Goal: Information Seeking & Learning: Learn about a topic

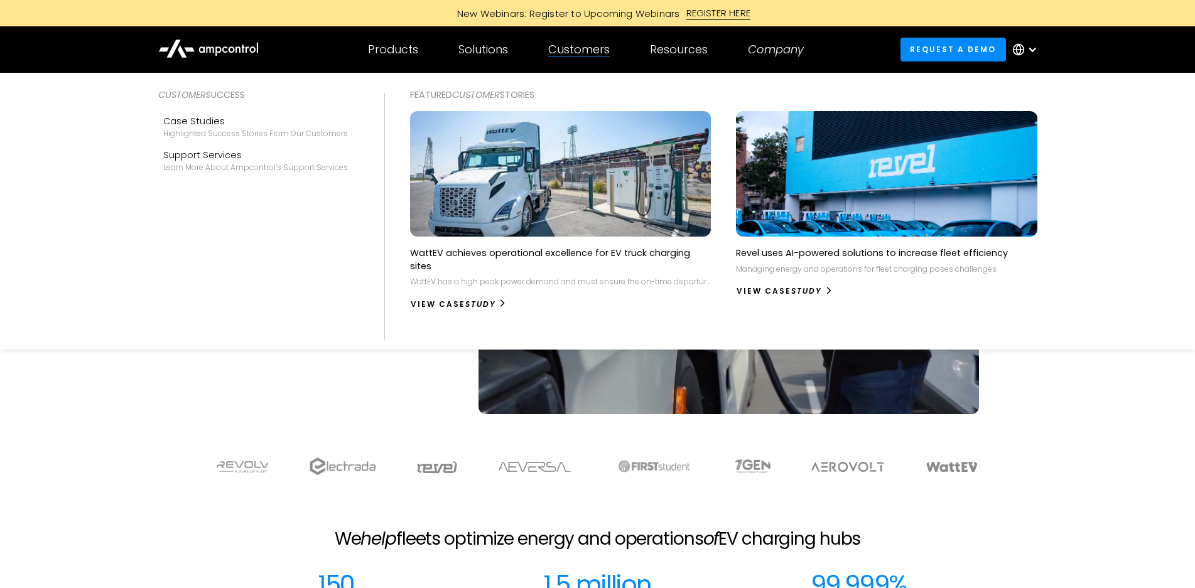
click at [587, 50] on div "Customers" at bounding box center [579, 50] width 62 height 14
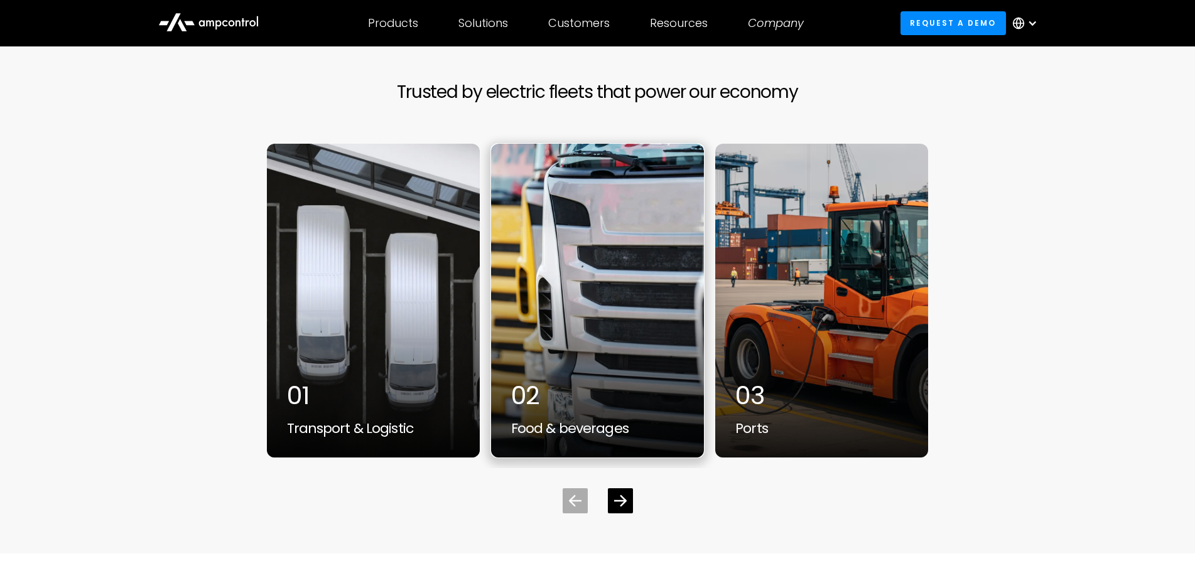
scroll to position [3390, 0]
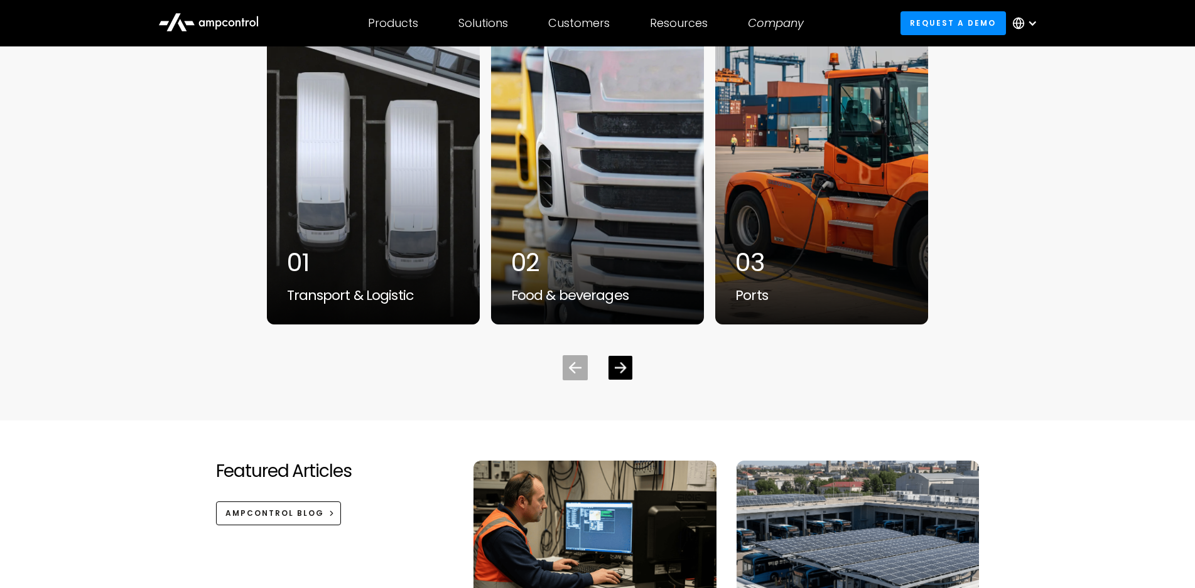
click at [619, 362] on icon "Next slide" at bounding box center [620, 368] width 12 height 12
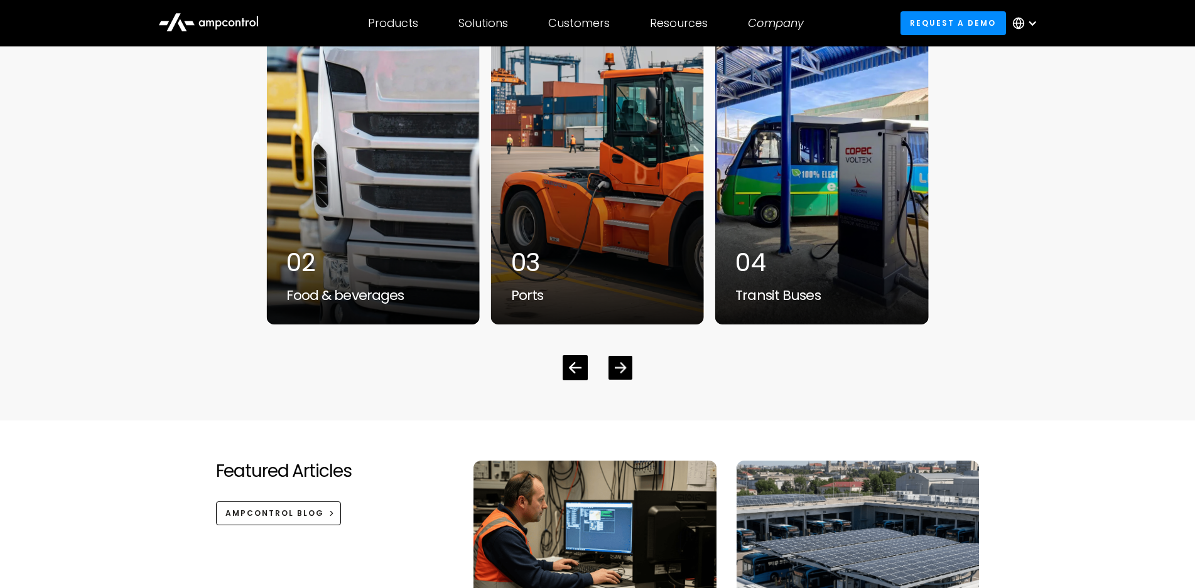
click at [619, 362] on icon "Next slide" at bounding box center [620, 368] width 12 height 12
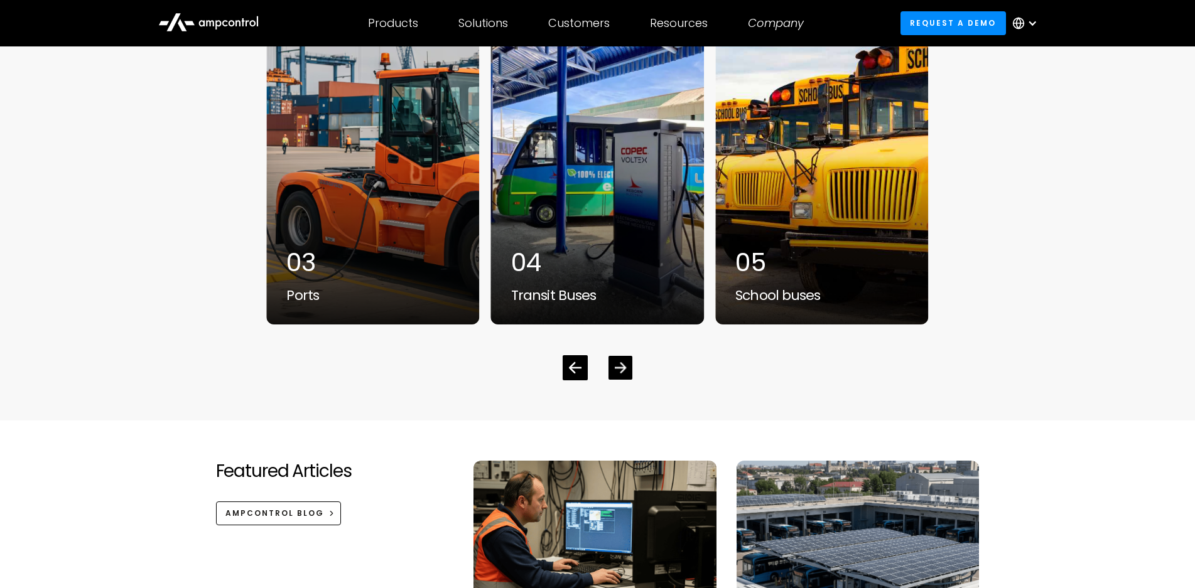
click at [619, 362] on icon "Next slide" at bounding box center [620, 368] width 12 height 12
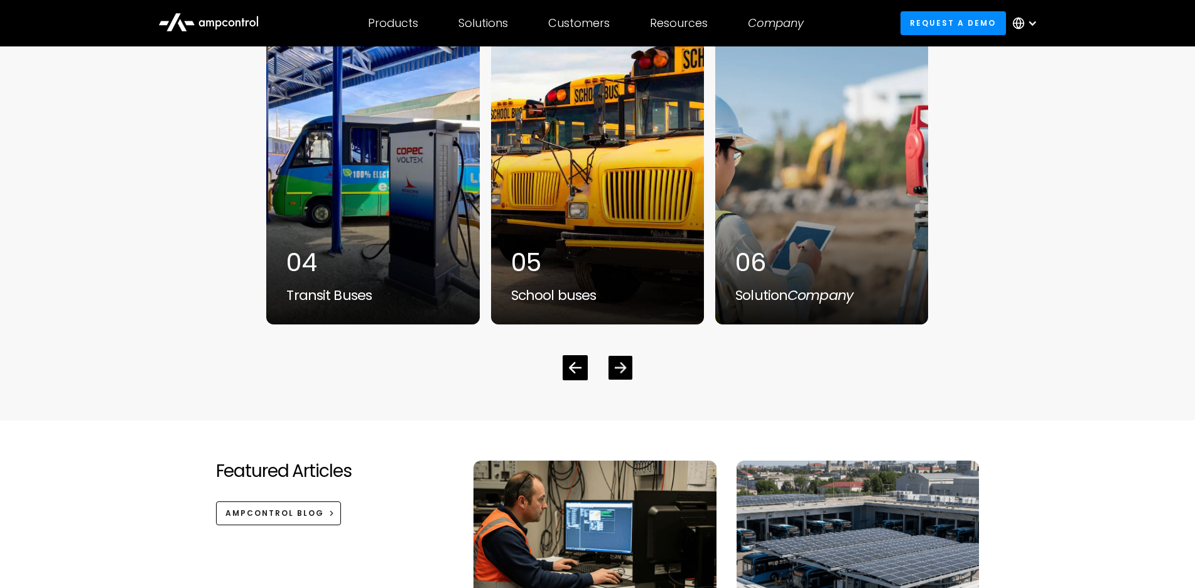
click at [619, 362] on icon "Next slide" at bounding box center [620, 368] width 12 height 12
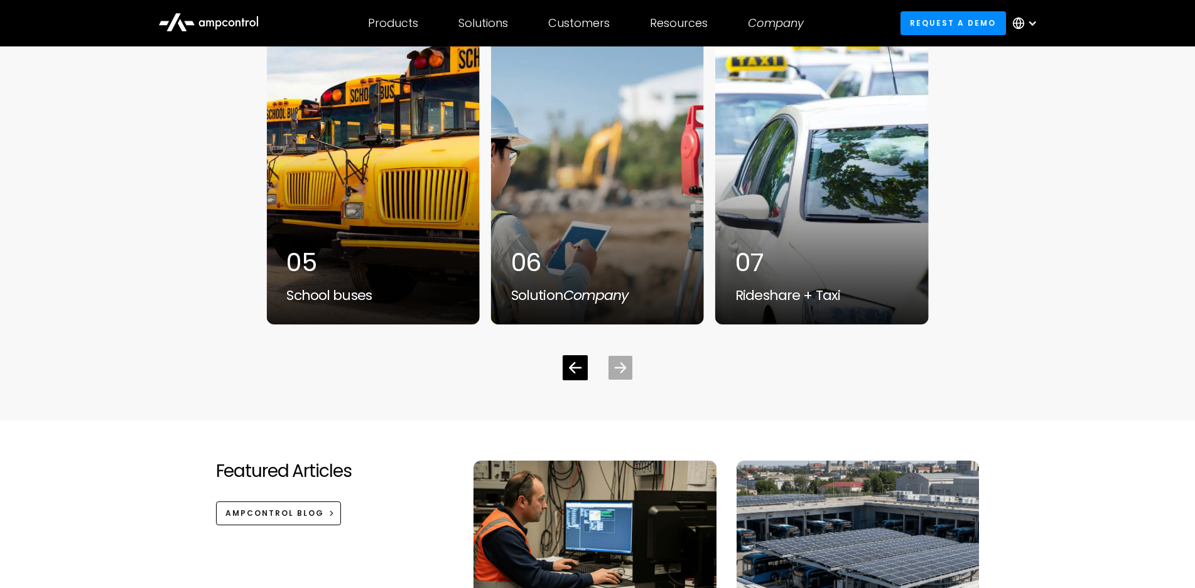
click at [619, 362] on icon "Next slide" at bounding box center [620, 368] width 12 height 12
click at [577, 370] on icon "Previous slide" at bounding box center [575, 368] width 12 height 12
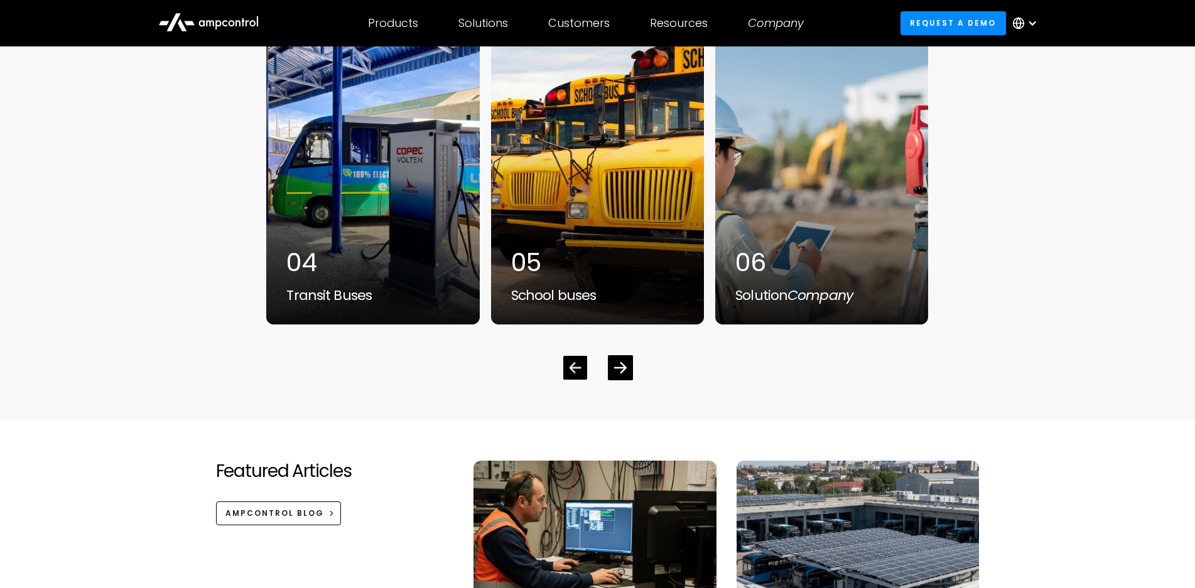
click at [575, 369] on icon "Previous slide" at bounding box center [575, 368] width 12 height 12
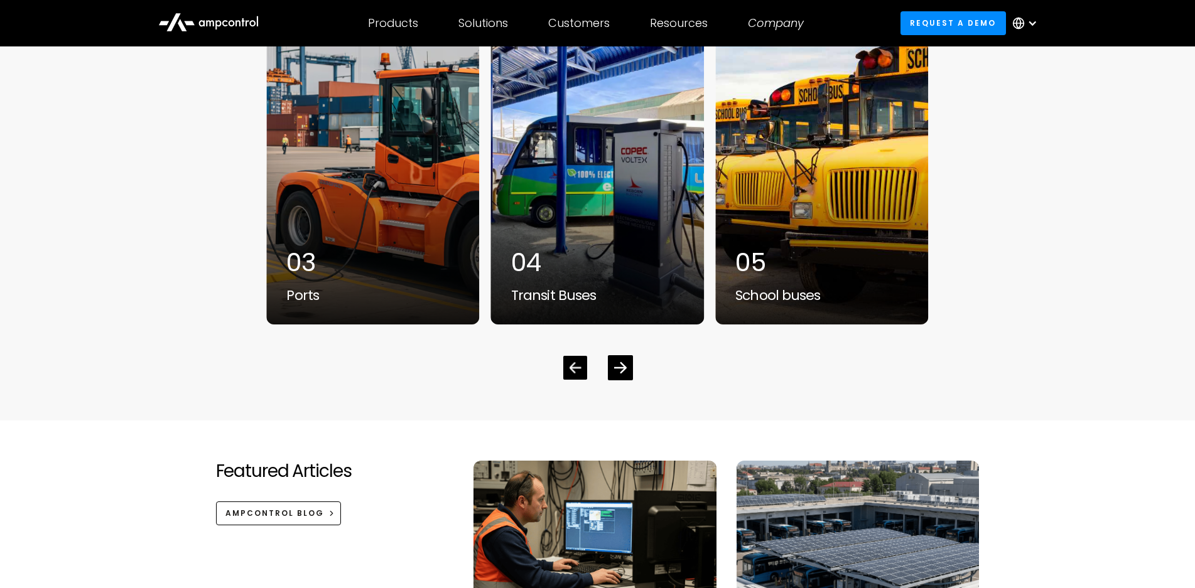
click at [575, 369] on icon "Previous slide" at bounding box center [575, 368] width 12 height 12
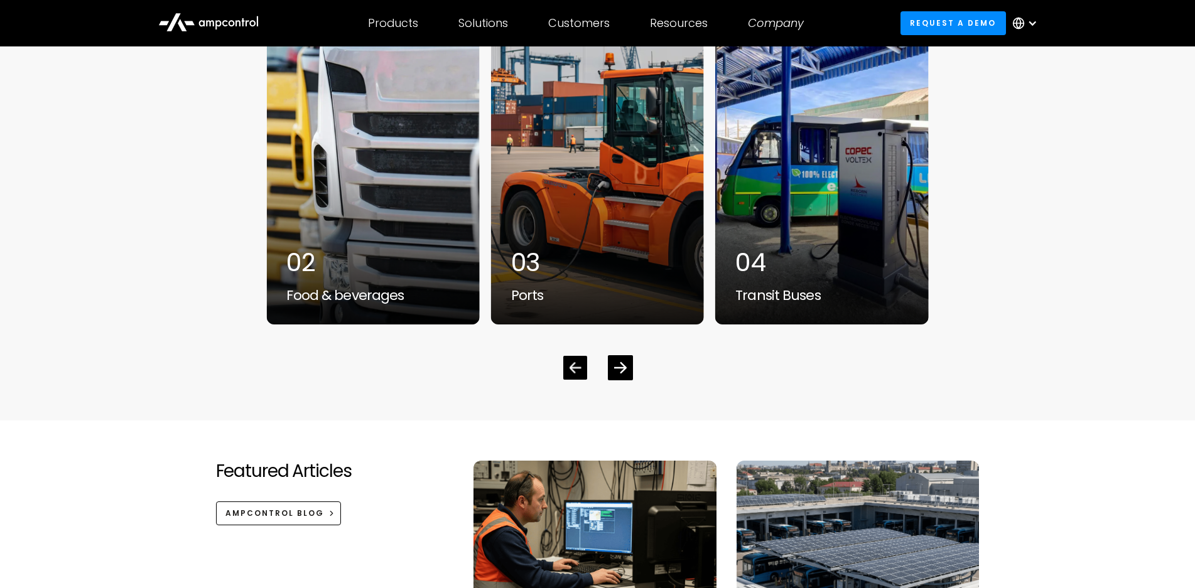
click at [575, 369] on icon "Previous slide" at bounding box center [575, 368] width 12 height 12
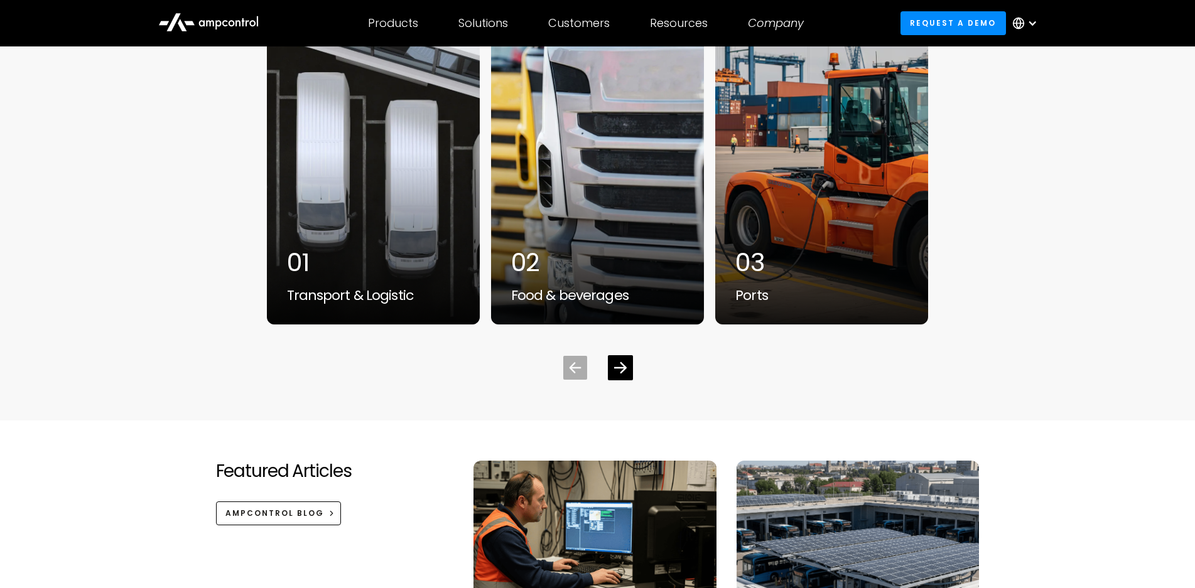
click at [575, 369] on icon "Previous slide" at bounding box center [575, 368] width 12 height 12
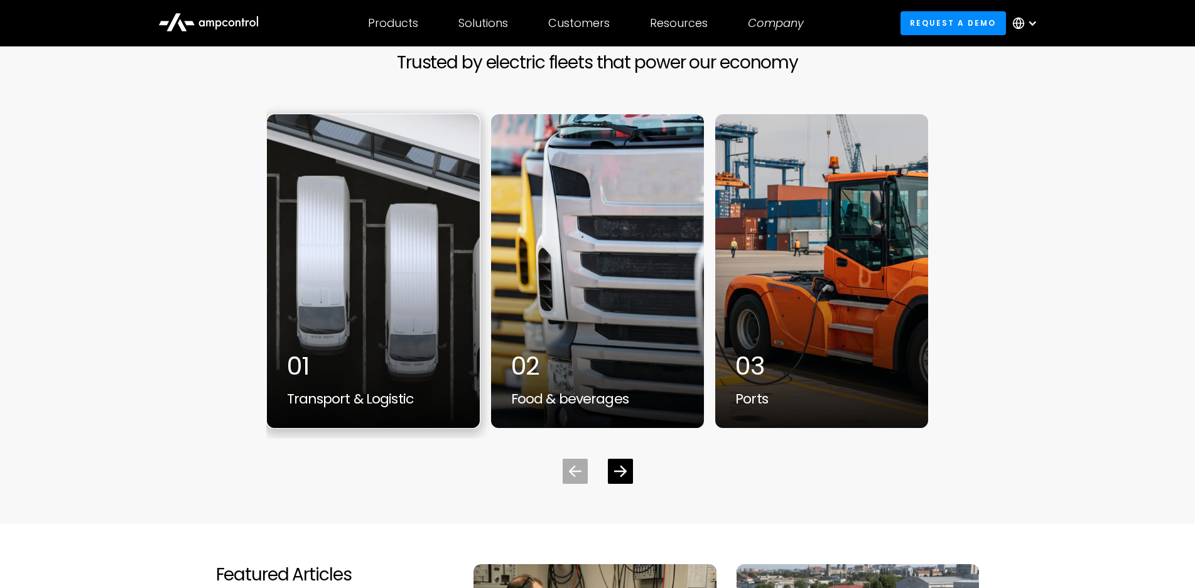
scroll to position [3265, 0]
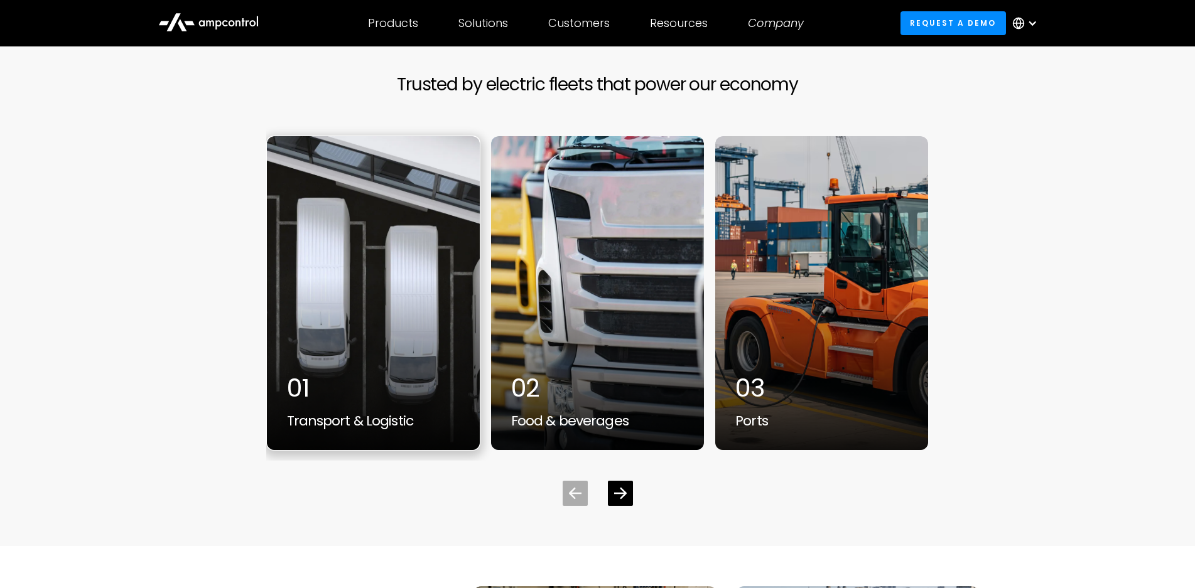
click at [402, 341] on div "1 / 7" at bounding box center [373, 293] width 213 height 314
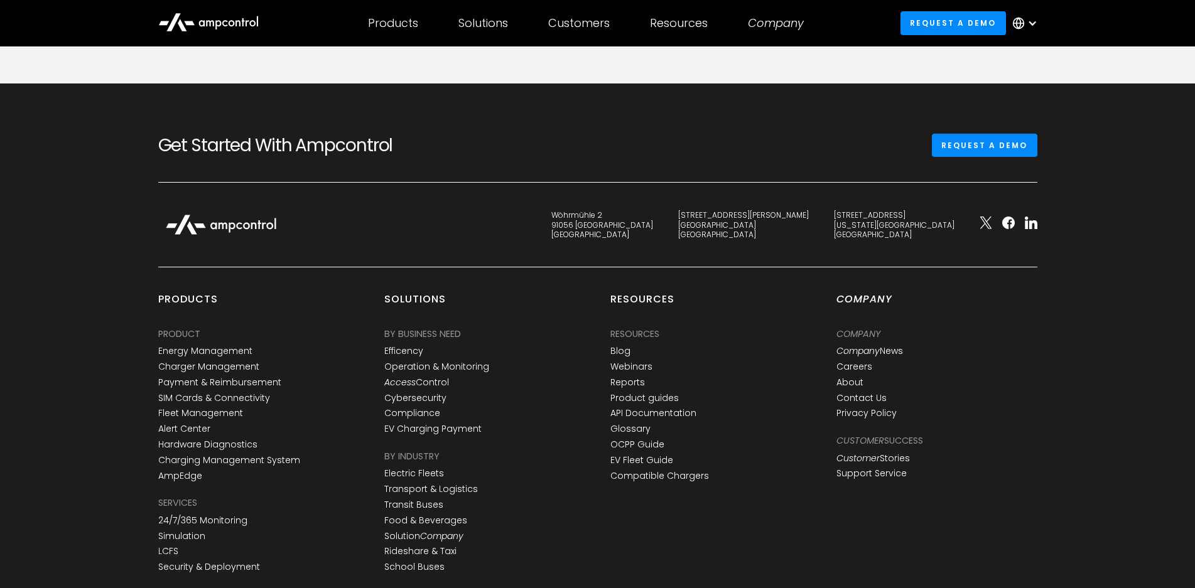
scroll to position [3917, 0]
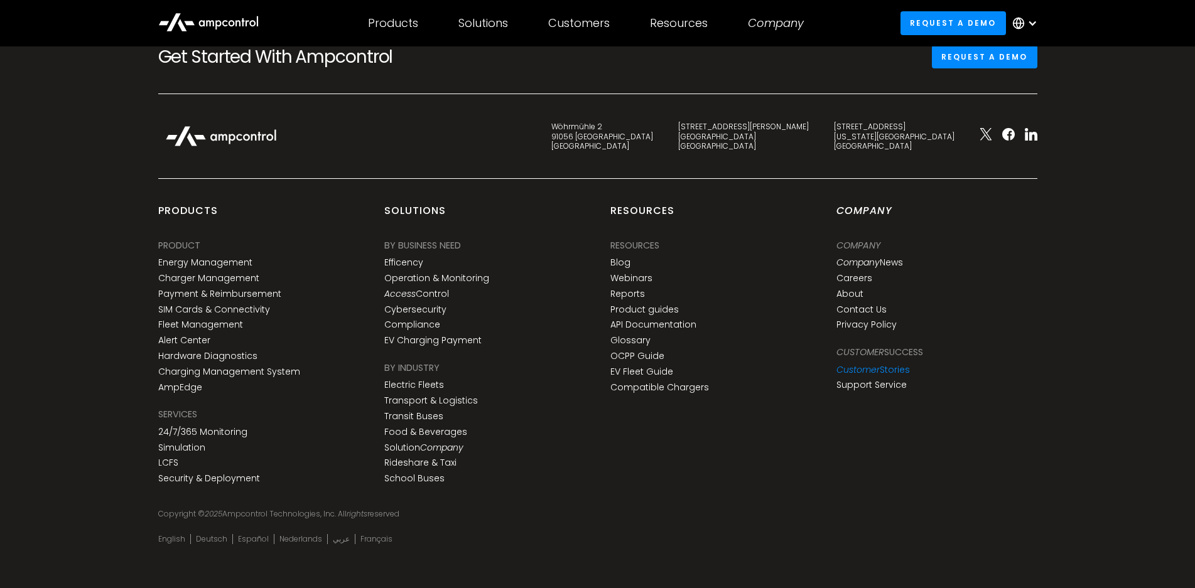
click at [862, 364] on icon "Customer" at bounding box center [857, 370] width 43 height 13
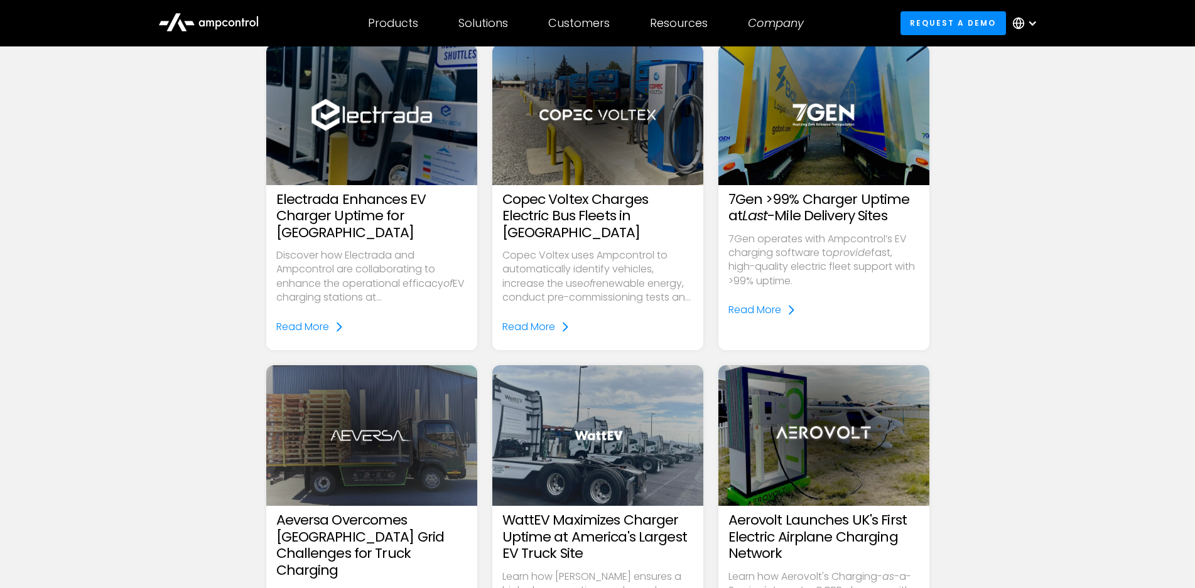
scroll to position [1193, 0]
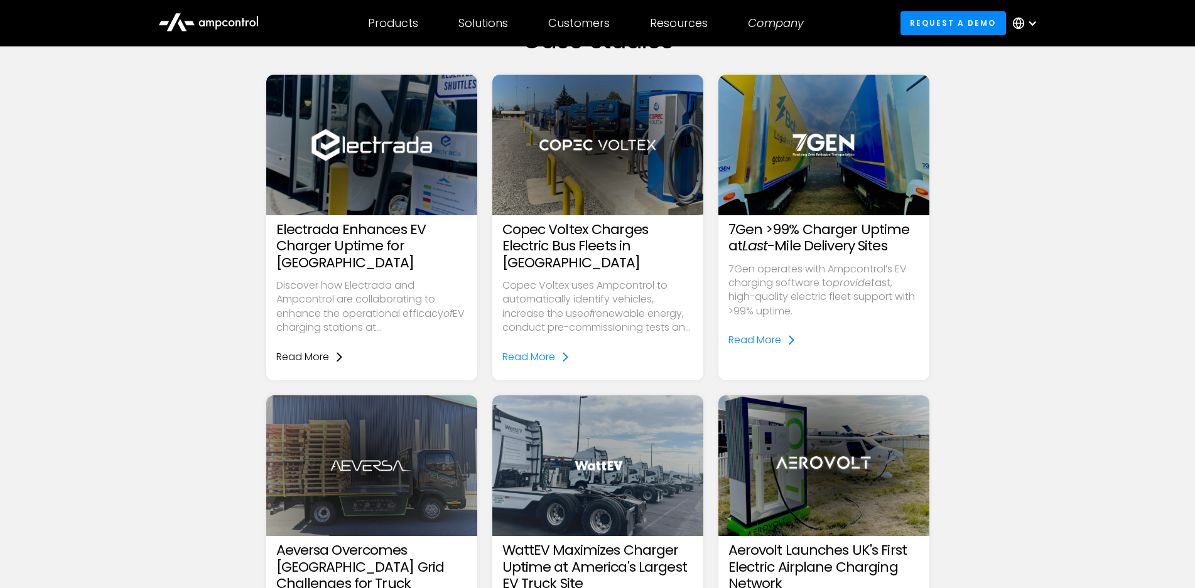
click at [321, 358] on div "Read More" at bounding box center [302, 357] width 53 height 14
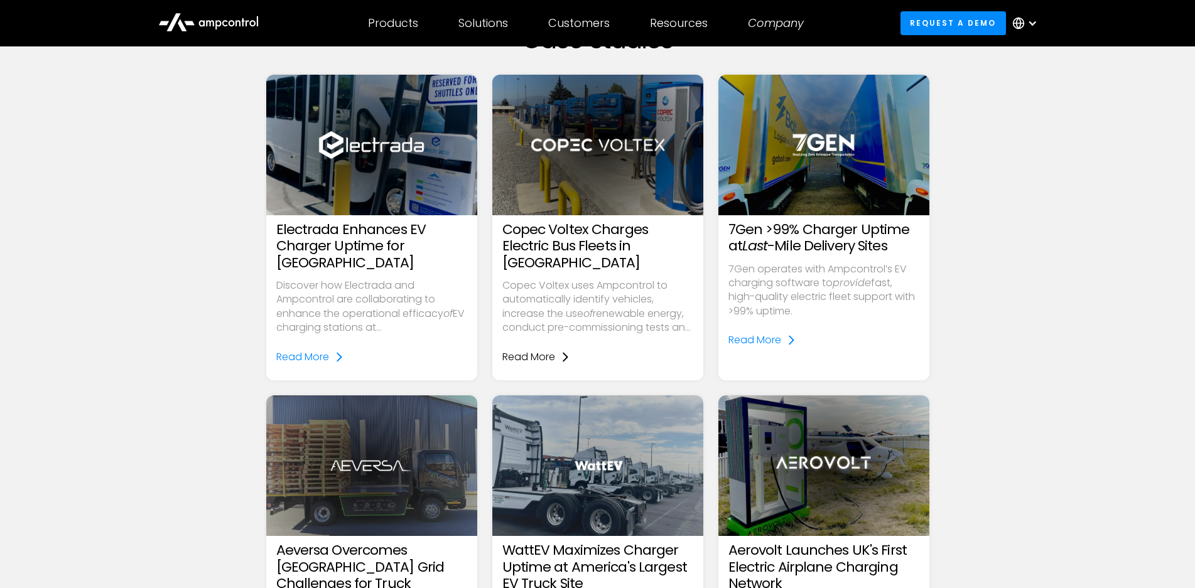
click at [559, 350] on link "Read More" at bounding box center [536, 357] width 68 height 14
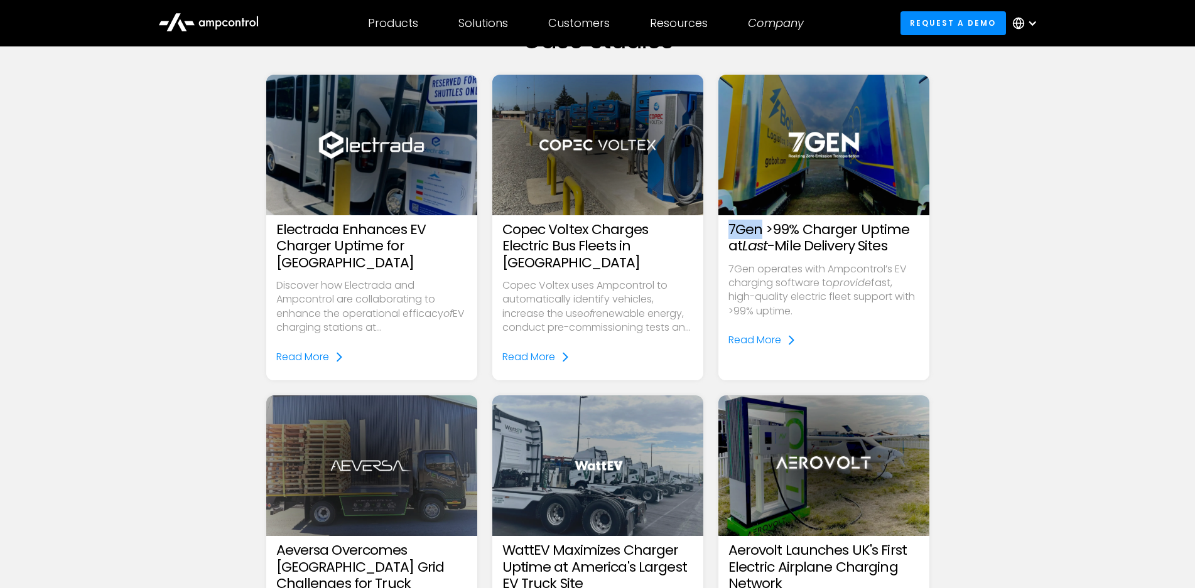
drag, startPoint x: 726, startPoint y: 232, endPoint x: 762, endPoint y: 229, distance: 35.3
copy h3 "7Gen"
click at [762, 229] on div "7Gen >99% Charger Uptime at Last -Mile Delivery Sites 7Gen operates with Ampcon…" at bounding box center [823, 296] width 211 height 149
click at [786, 338] on icon at bounding box center [791, 340] width 10 height 10
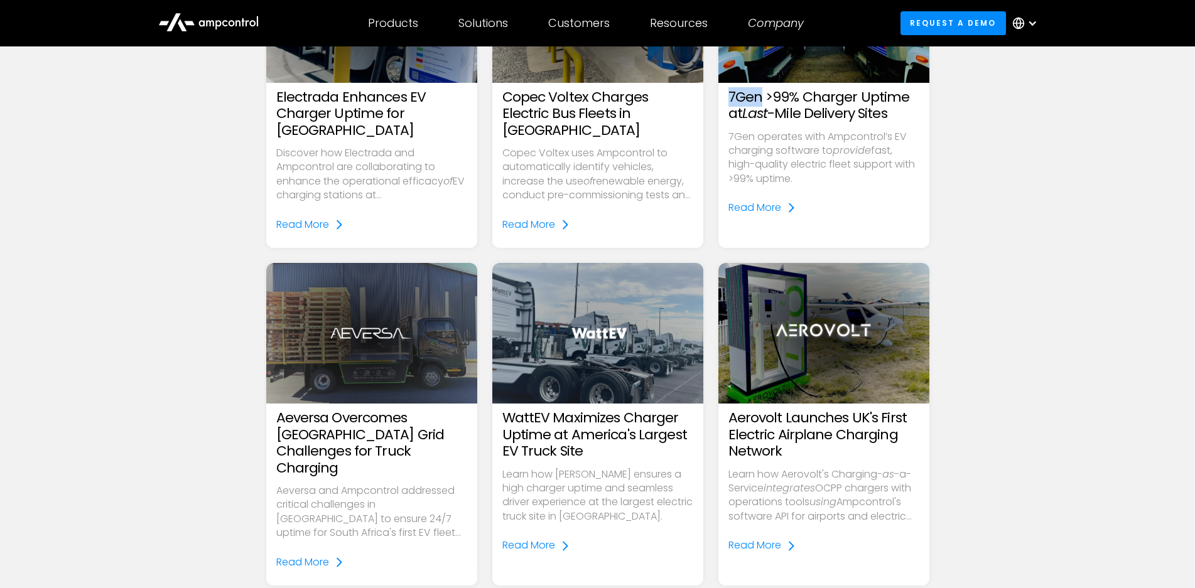
scroll to position [1444, 0]
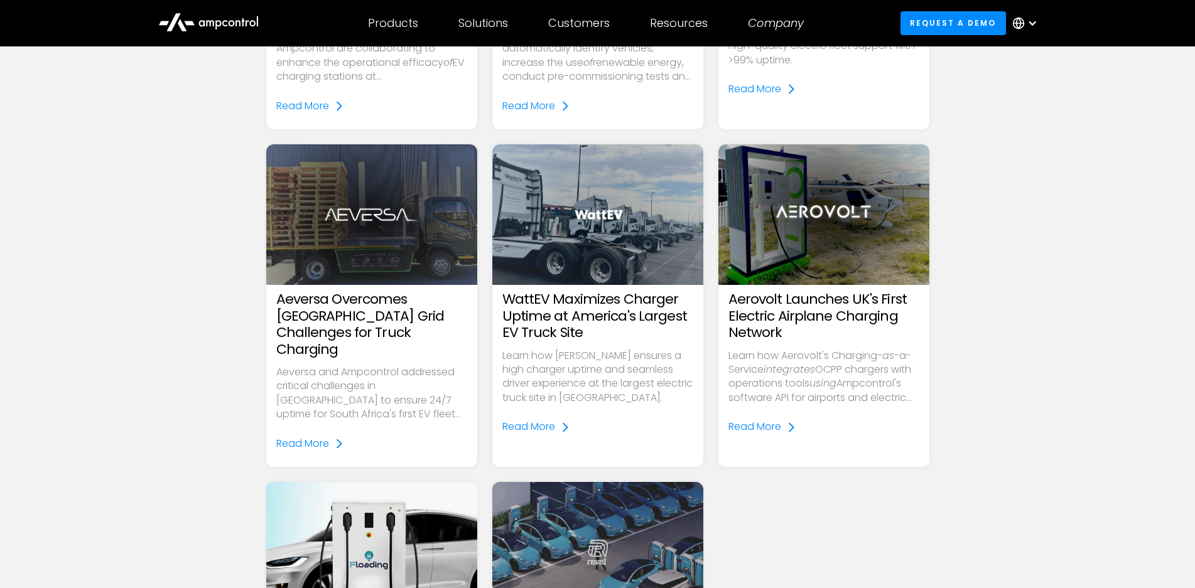
click at [298, 299] on h3 "Aeversa Overcomes [GEOGRAPHIC_DATA] Grid Challenges for Truck Charging" at bounding box center [371, 324] width 191 height 67
copy h3 "Aeversa"
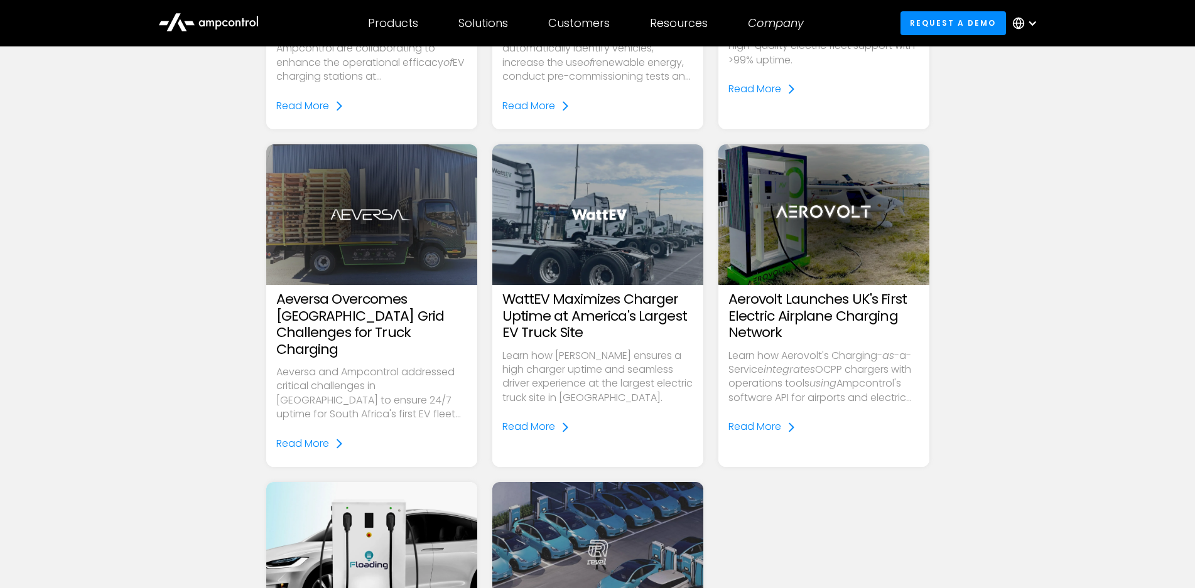
click at [522, 294] on h3 "WattEV Maximizes Charger Uptime at America's Largest EV Truck Site" at bounding box center [597, 316] width 191 height 50
copy h3 "WattEV"
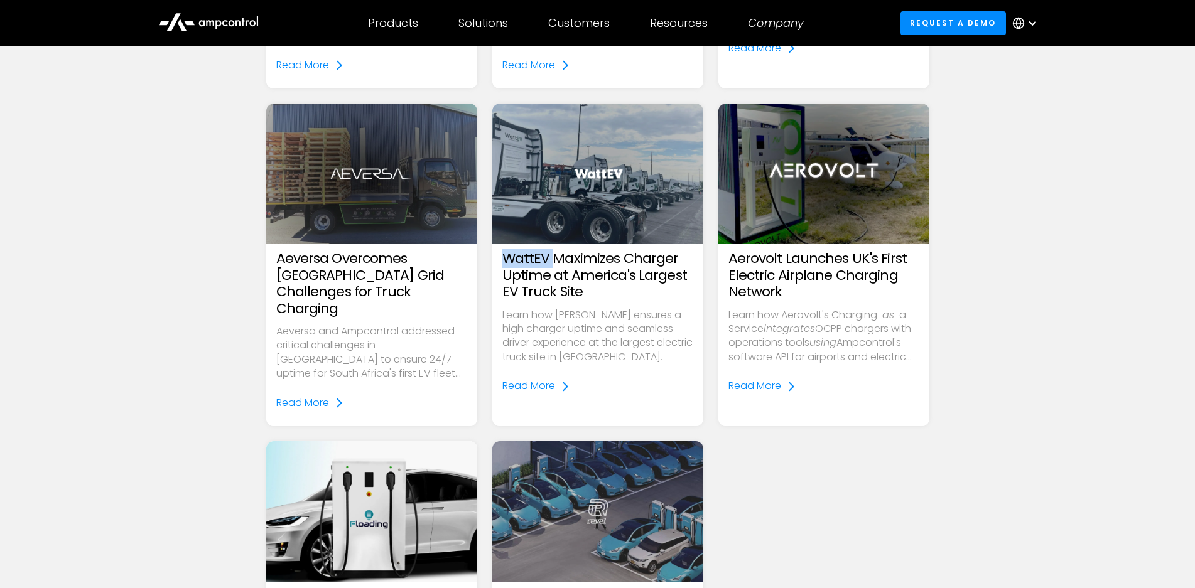
scroll to position [1507, 0]
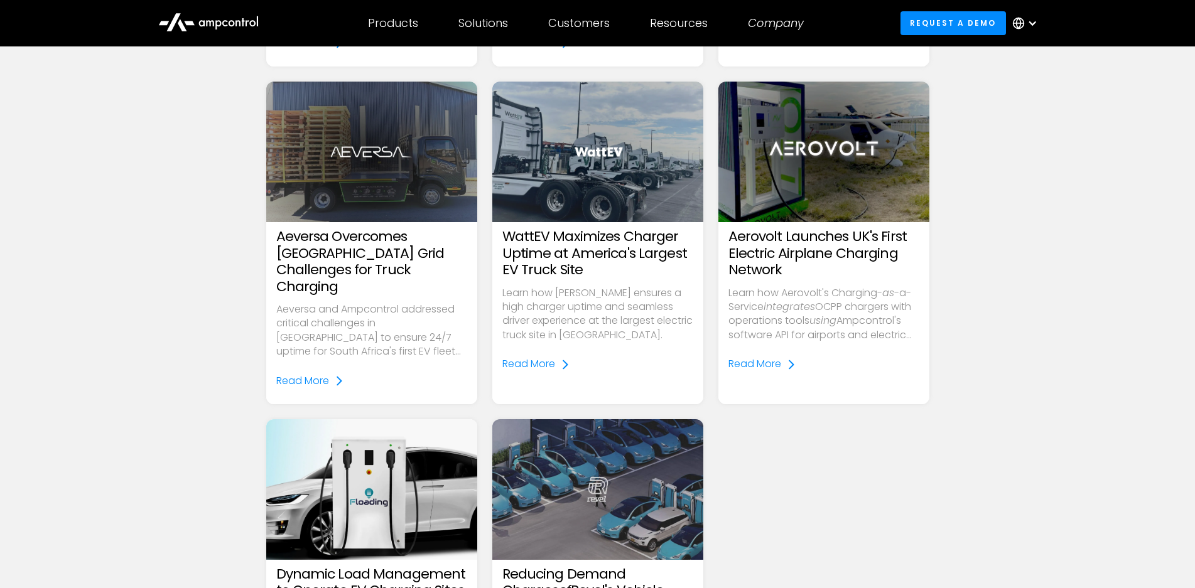
click at [754, 234] on h3 "Aerovolt Launches UK's First Electric Airplane Charging Network" at bounding box center [823, 254] width 191 height 50
click at [754, 235] on h3 "Aerovolt Launches UK's First Electric Airplane Charging Network" at bounding box center [823, 254] width 191 height 50
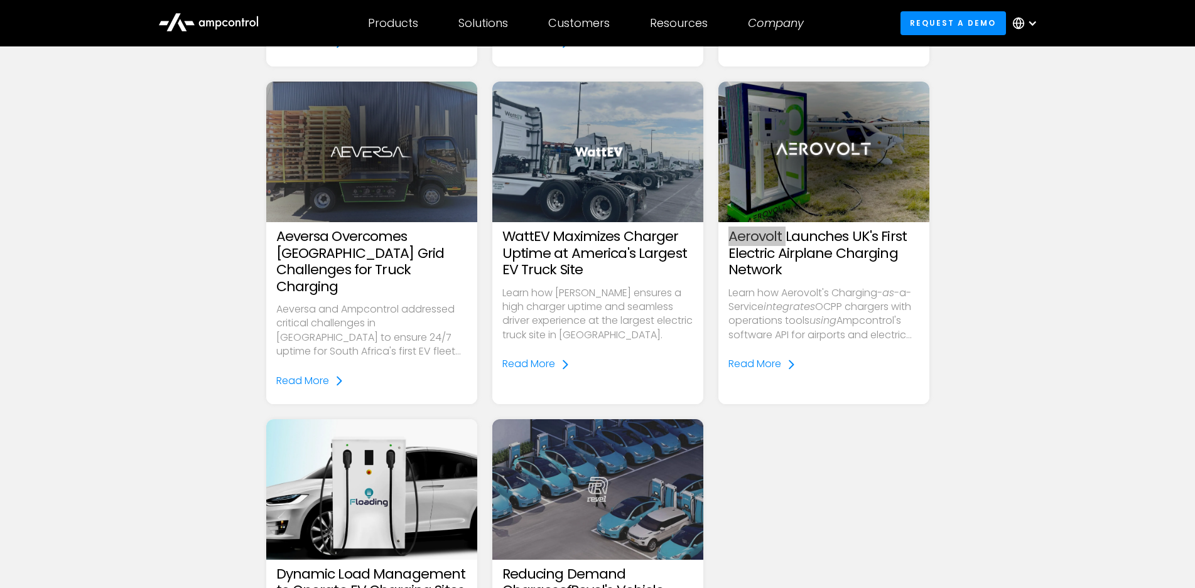
copy h3 "Aerovolt"
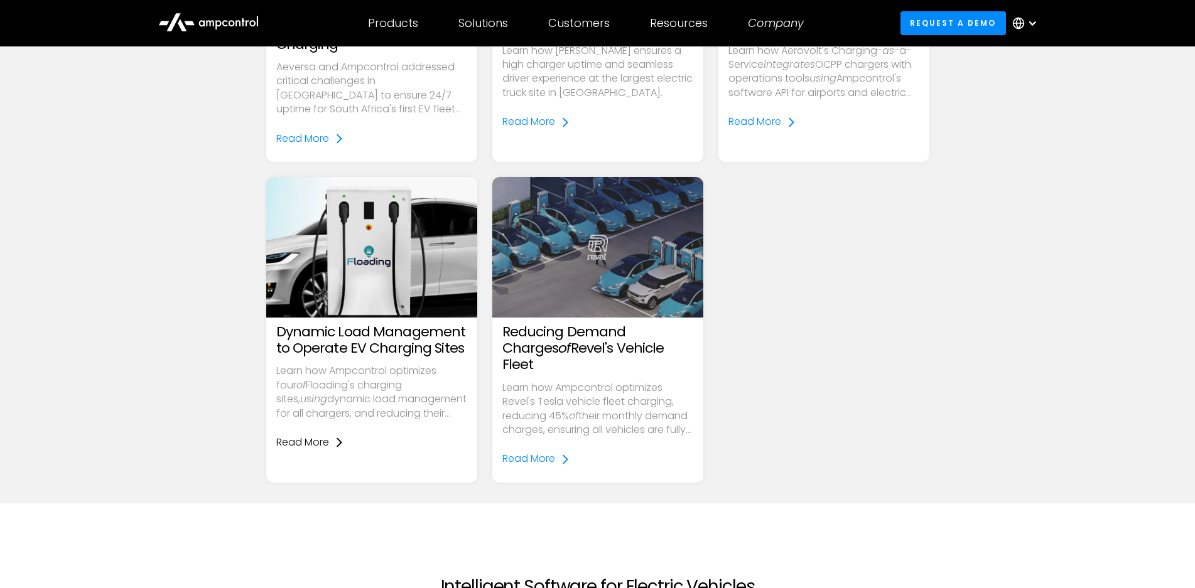
scroll to position [1758, 0]
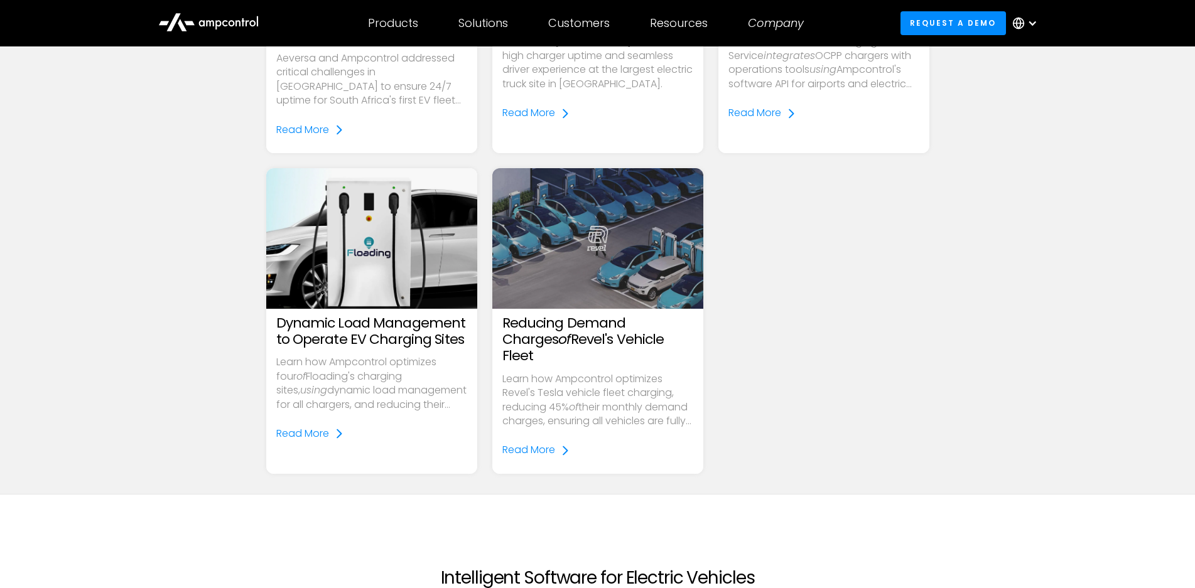
click at [314, 315] on h3 "Dynamic Load Management to Operate EV Charging Sites" at bounding box center [371, 331] width 191 height 33
drag, startPoint x: 314, startPoint y: 306, endPoint x: 345, endPoint y: 310, distance: 31.5
copy h3 "Dynamic Load"
click at [345, 315] on h3 "Dynamic Load Management to Operate EV Charging Sites" at bounding box center [371, 331] width 191 height 33
click at [370, 355] on p "Learn how Ampcontrol optimizes four of Floading's charging sites, using dynamic…" at bounding box center [371, 383] width 191 height 57
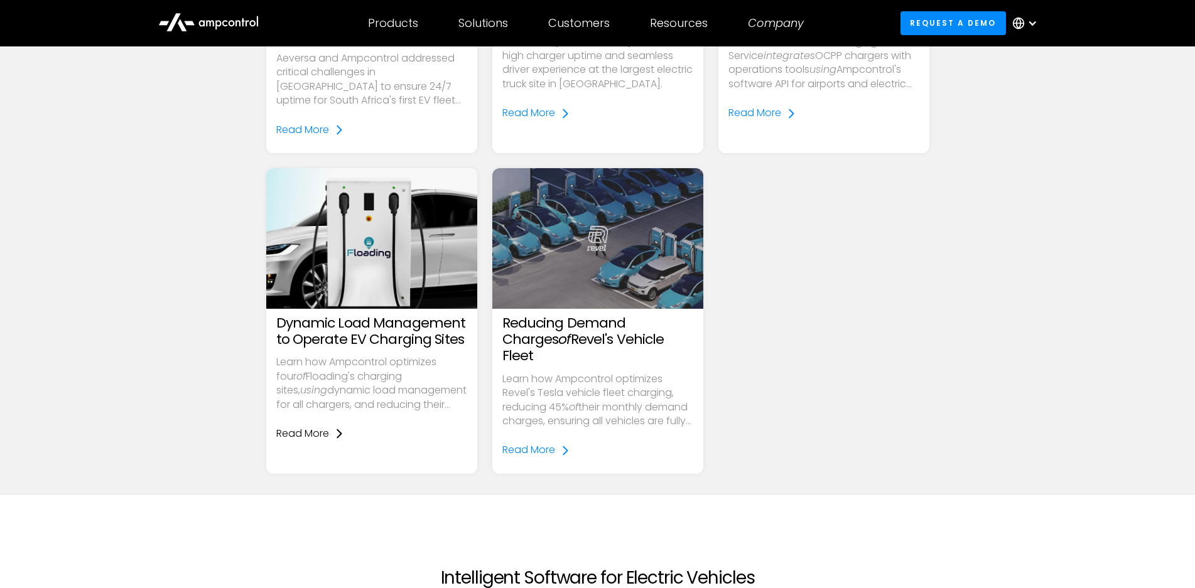
click at [340, 429] on icon at bounding box center [339, 433] width 5 height 9
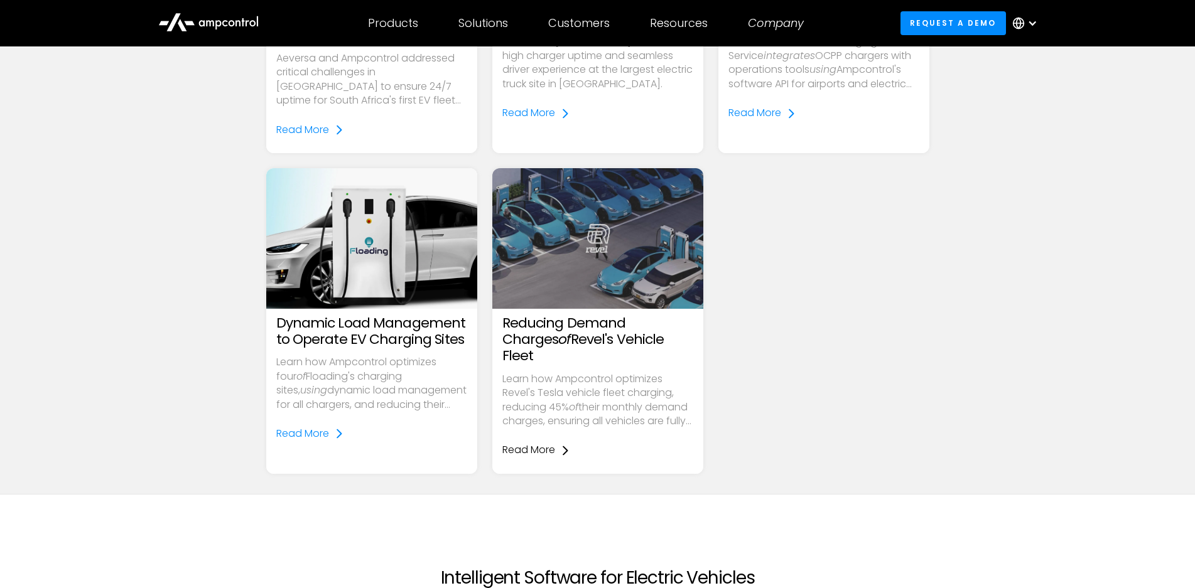
click at [541, 443] on div "Read More" at bounding box center [528, 450] width 53 height 14
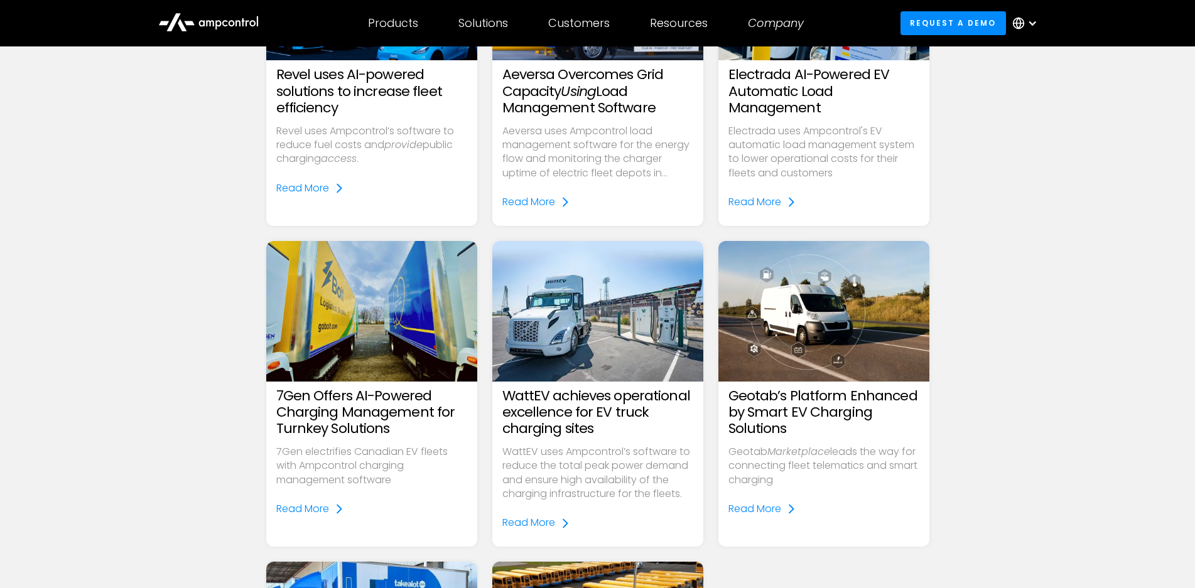
scroll to position [0, 0]
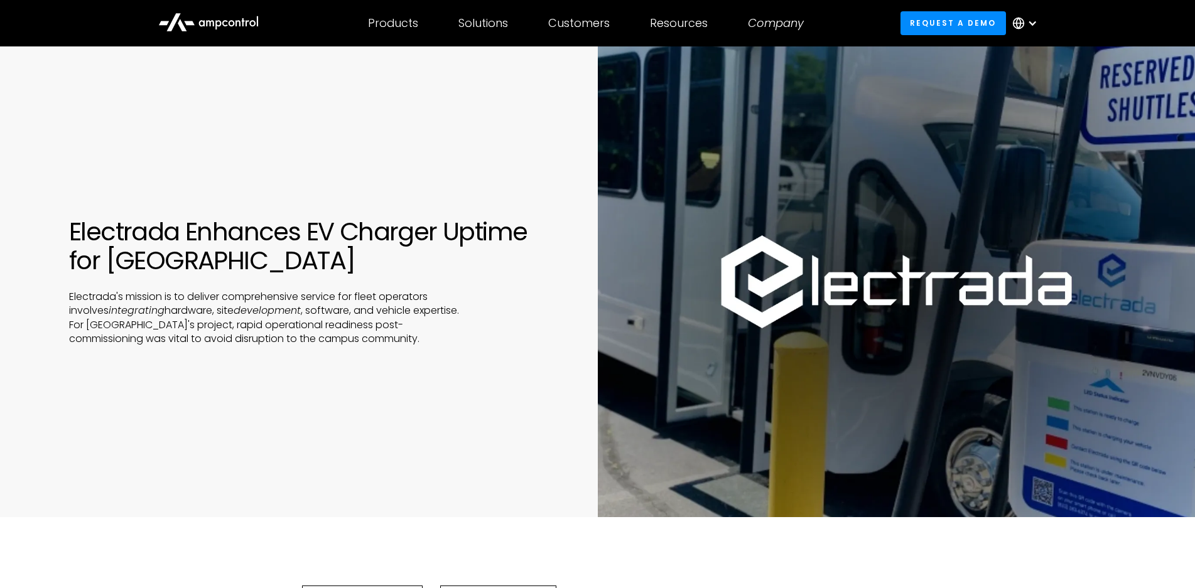
click at [151, 235] on h1 "Electrada Enhances EV Charger Uptime for [GEOGRAPHIC_DATA]" at bounding box center [302, 246] width 466 height 58
copy h1 "Electrada"
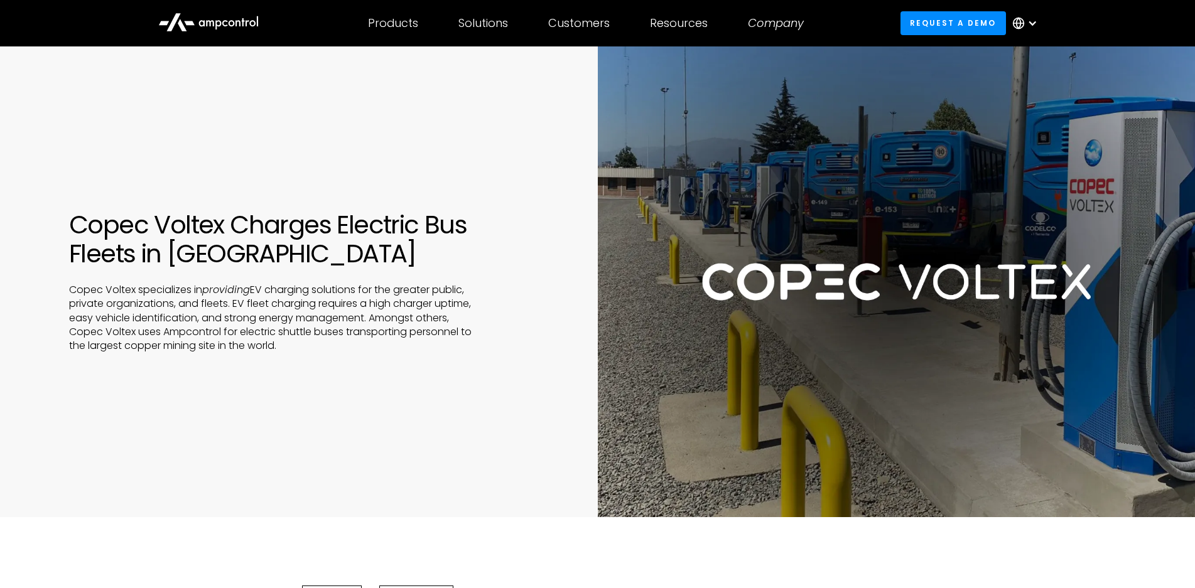
click at [121, 220] on h1 "Copec Voltex Charges Electric Bus Fleets in [GEOGRAPHIC_DATA]" at bounding box center [302, 239] width 466 height 58
drag, startPoint x: 121, startPoint y: 220, endPoint x: 163, endPoint y: 220, distance: 42.1
copy h1 "Copec Voltex"
click at [163, 220] on h1 "Copec Voltex Charges Electric Bus Fleets in Chile" at bounding box center [302, 239] width 466 height 58
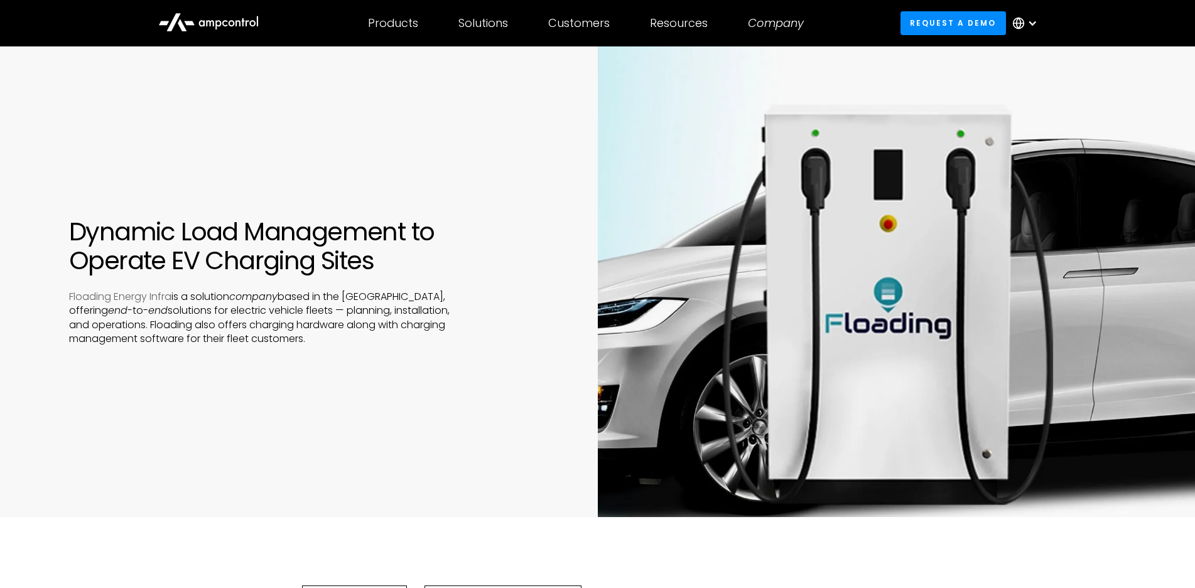
click at [104, 293] on link "Floading Energy Infra" at bounding box center [120, 296] width 102 height 14
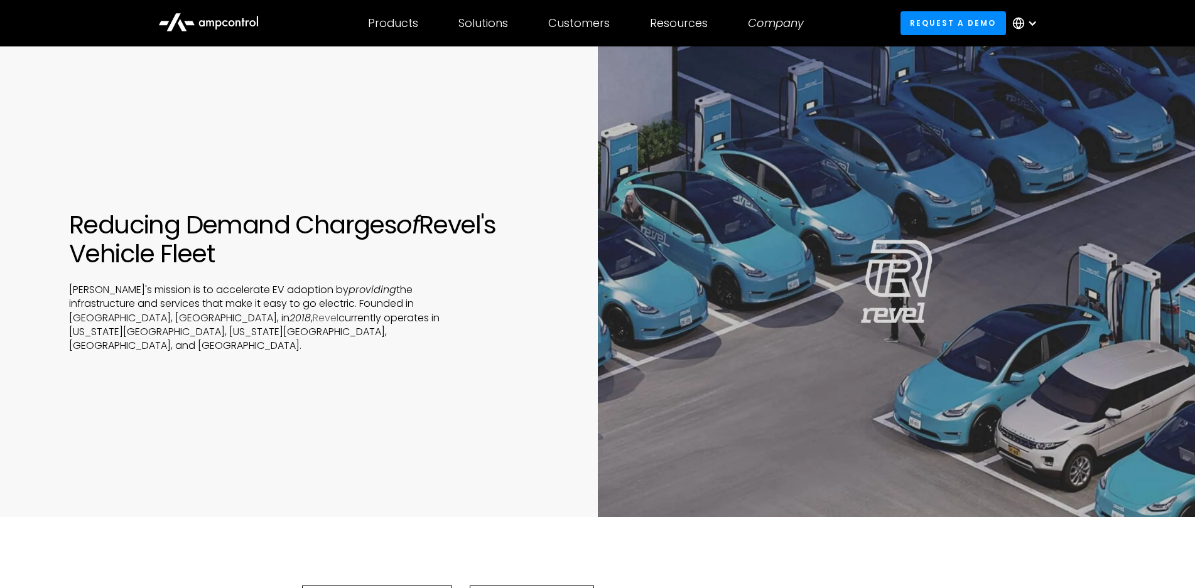
click at [338, 319] on link "Revel" at bounding box center [326, 318] width 26 height 14
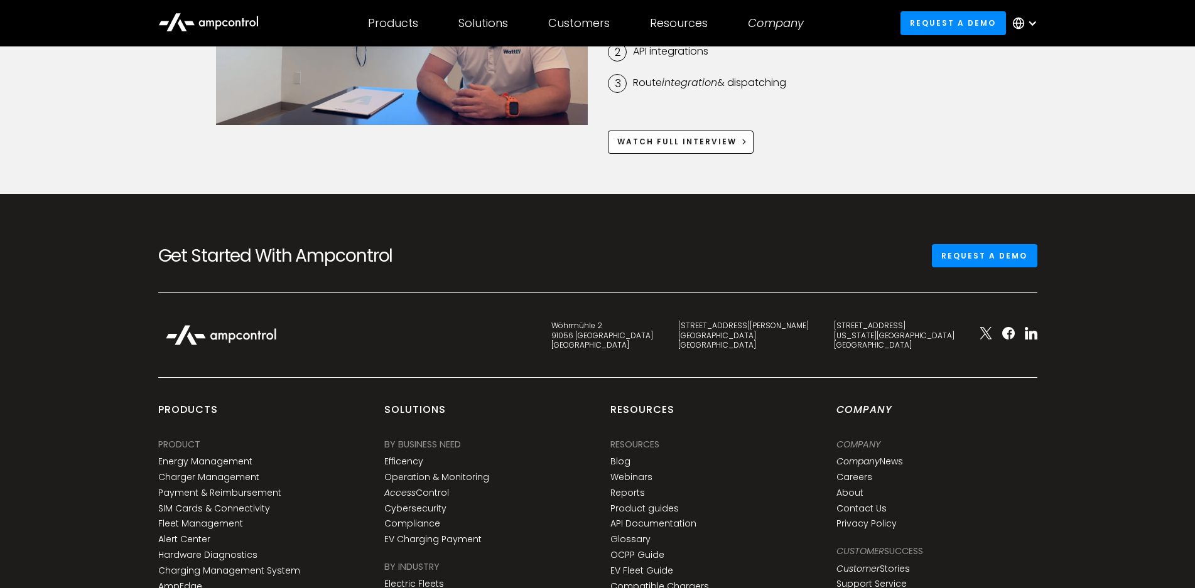
scroll to position [3830, 0]
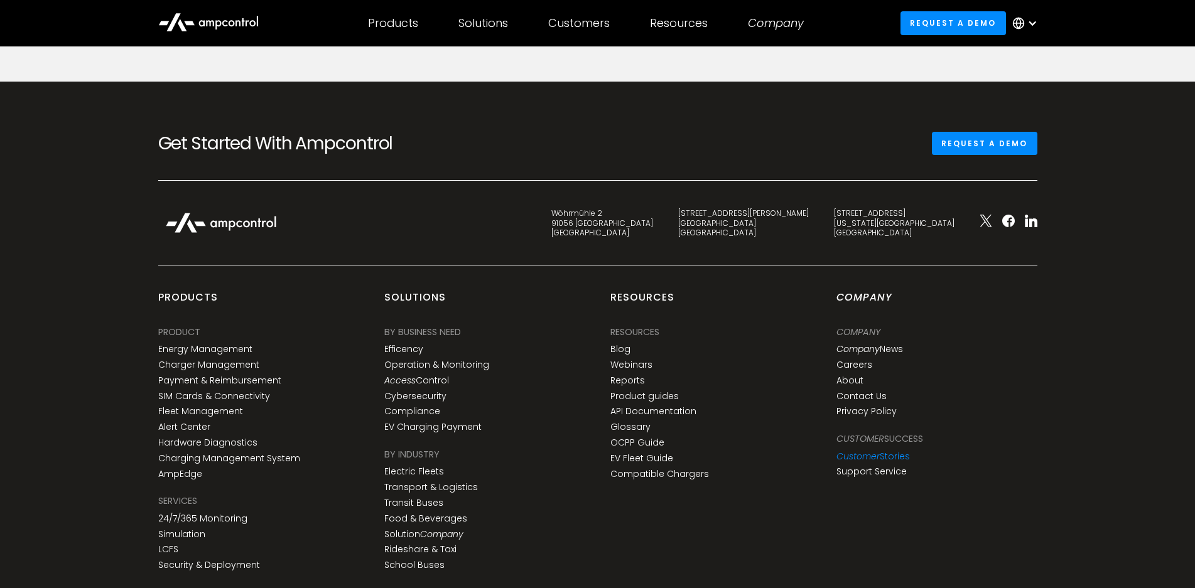
click at [885, 451] on link "Customer Stories" at bounding box center [872, 456] width 73 height 11
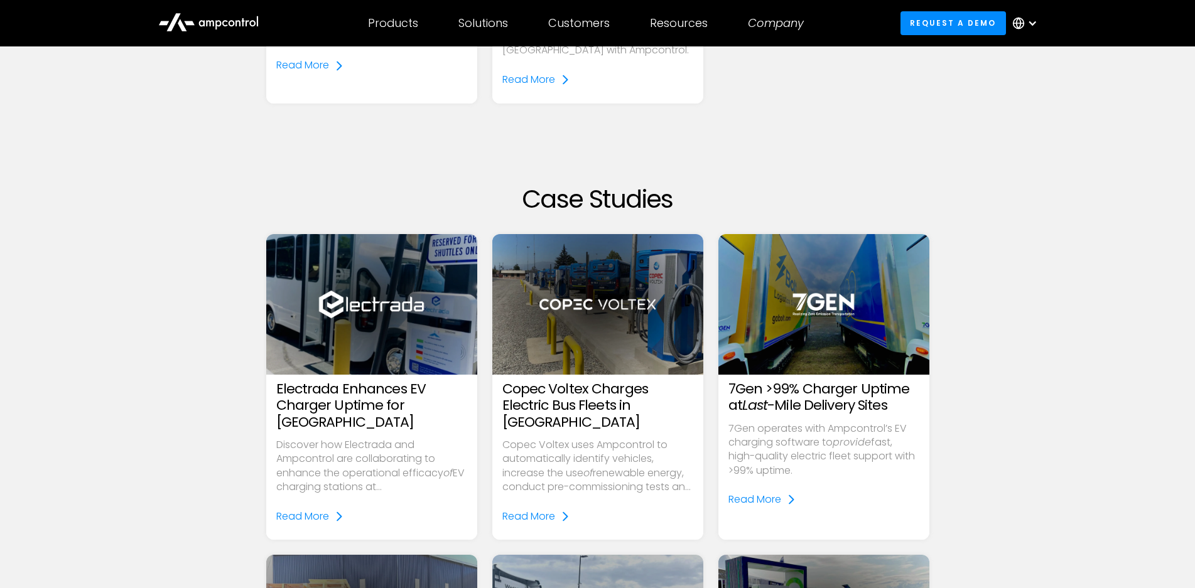
scroll to position [1005, 0]
